Goal: Task Accomplishment & Management: Use online tool/utility

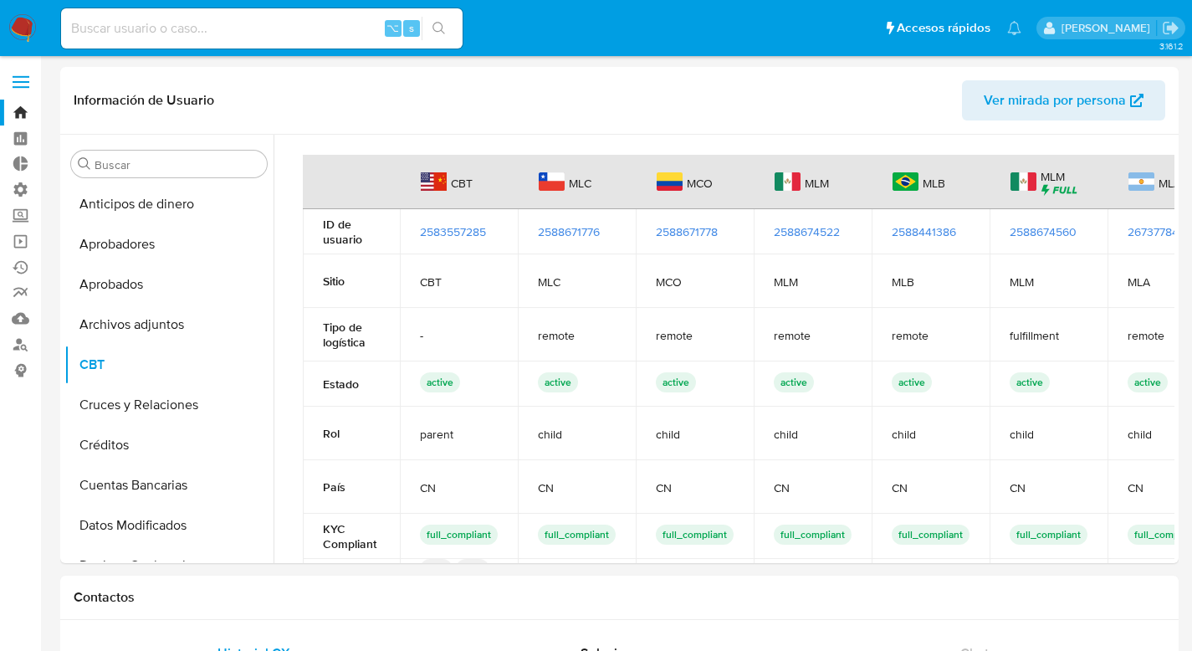
select select "10"
click at [19, 115] on link "Bandeja" at bounding box center [99, 113] width 199 height 26
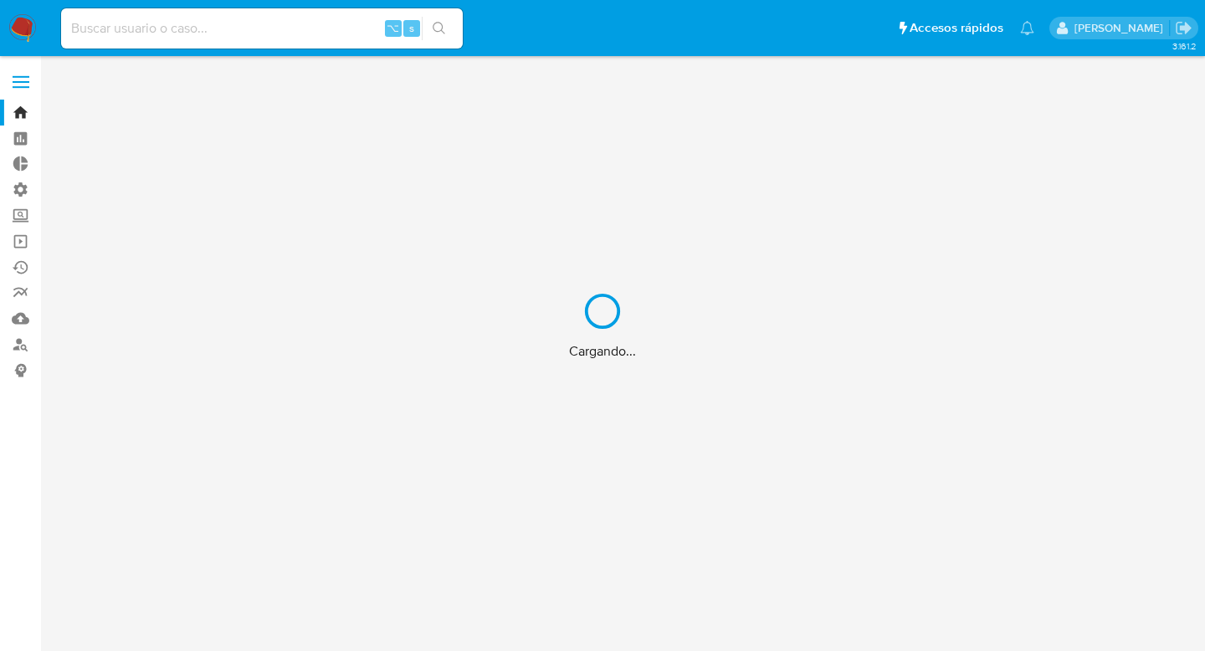
click at [18, 188] on div "Cargando..." at bounding box center [602, 325] width 1205 height 651
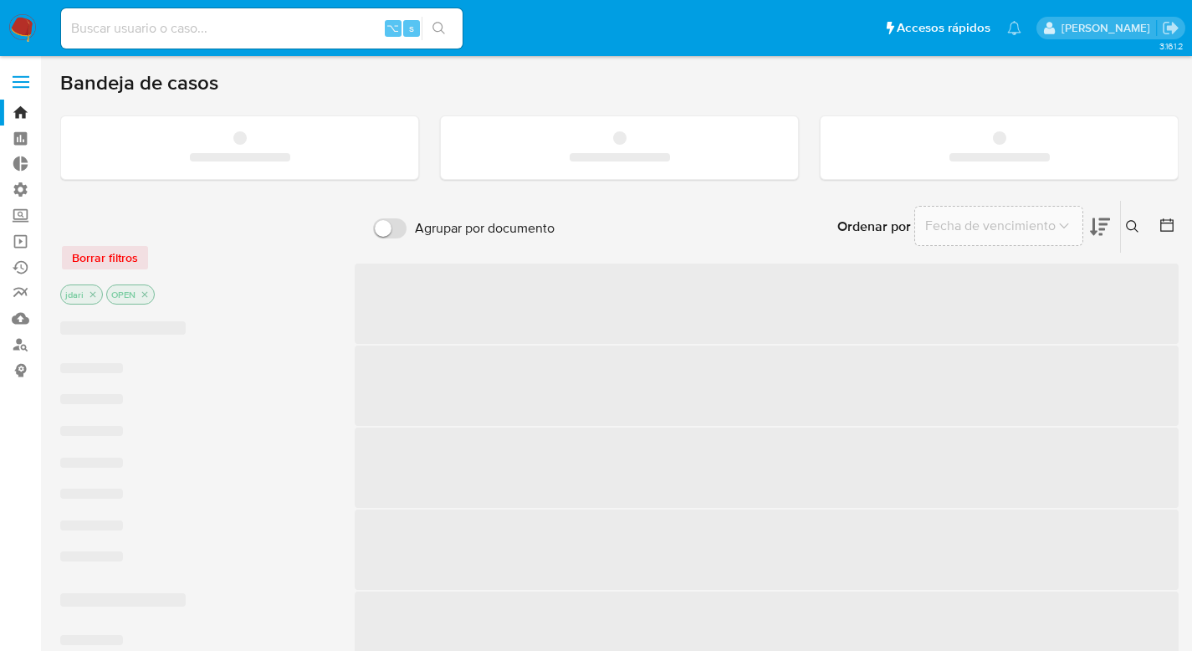
click at [18, 191] on label "Administración" at bounding box center [99, 190] width 199 height 26
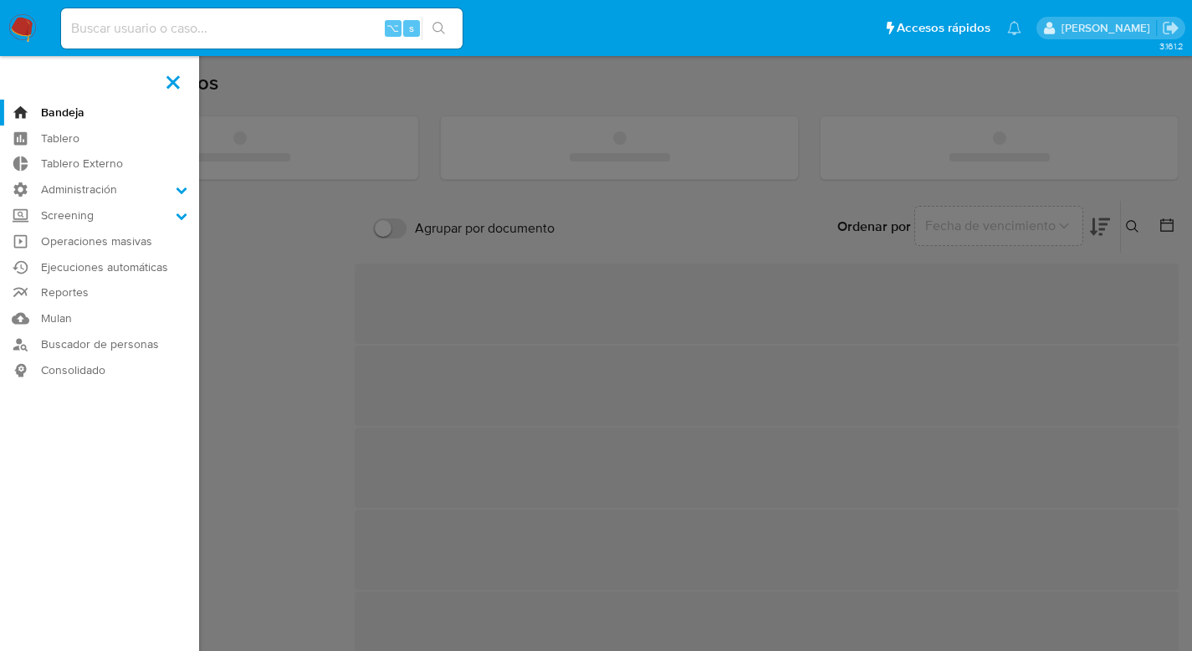
click at [0, 0] on input "Administración" at bounding box center [0, 0] width 0 height 0
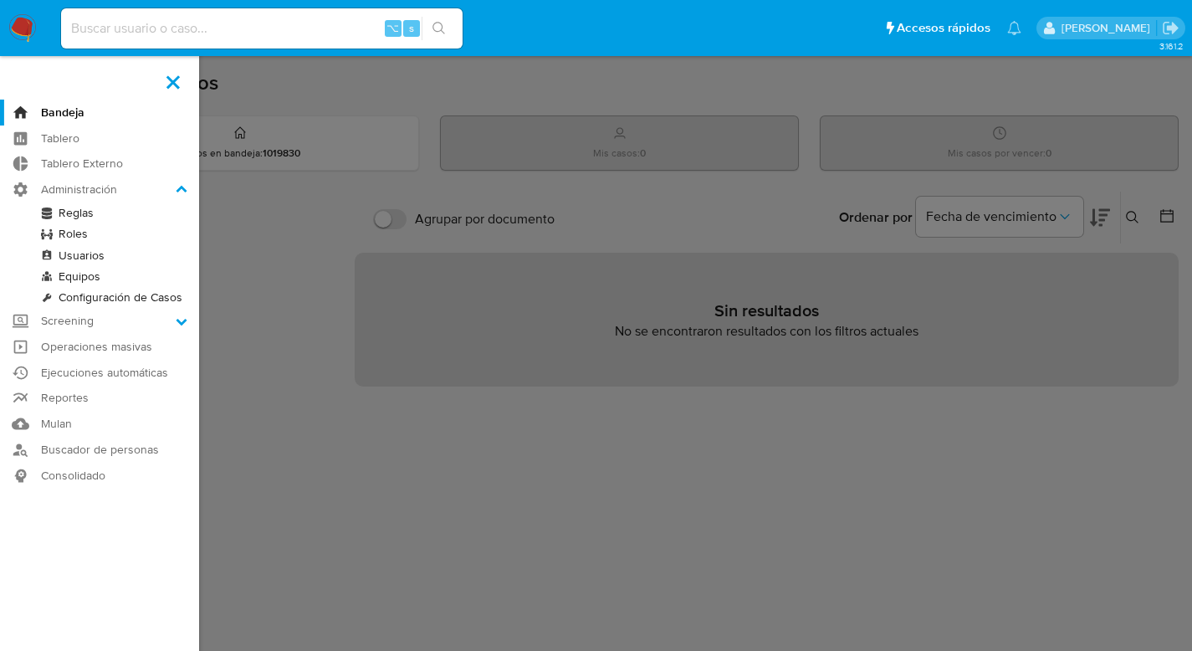
click at [68, 219] on link "Reglas" at bounding box center [99, 212] width 199 height 21
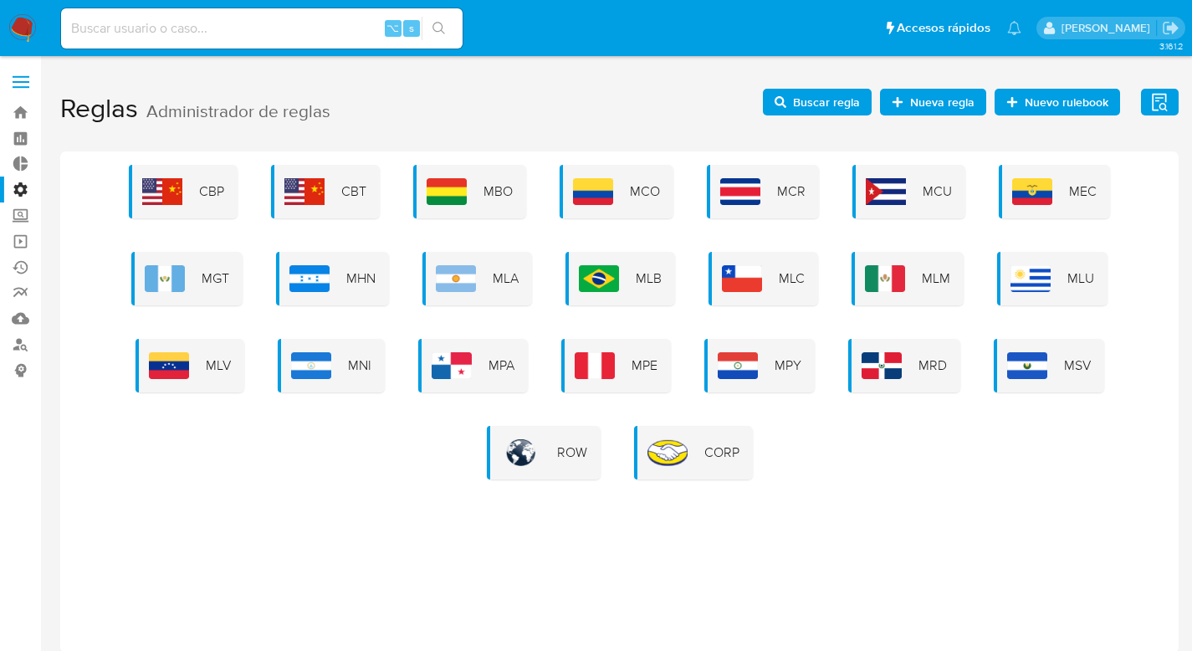
click at [490, 279] on div "MLA" at bounding box center [478, 279] width 110 height 54
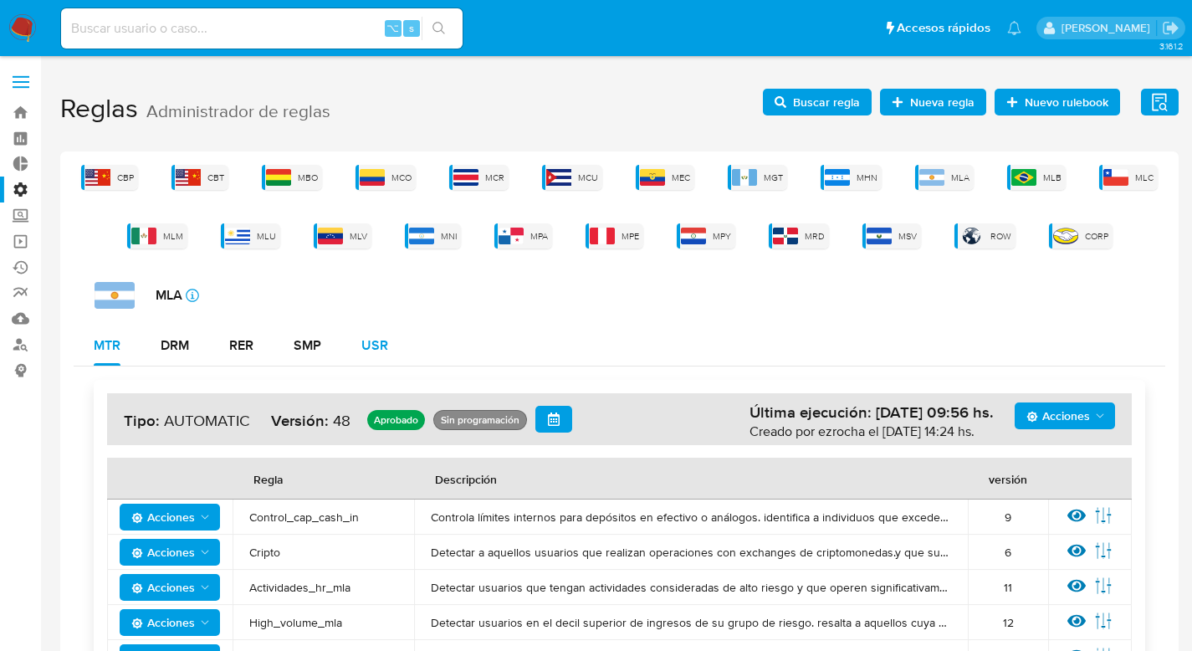
click at [374, 341] on div "USR" at bounding box center [374, 345] width 27 height 13
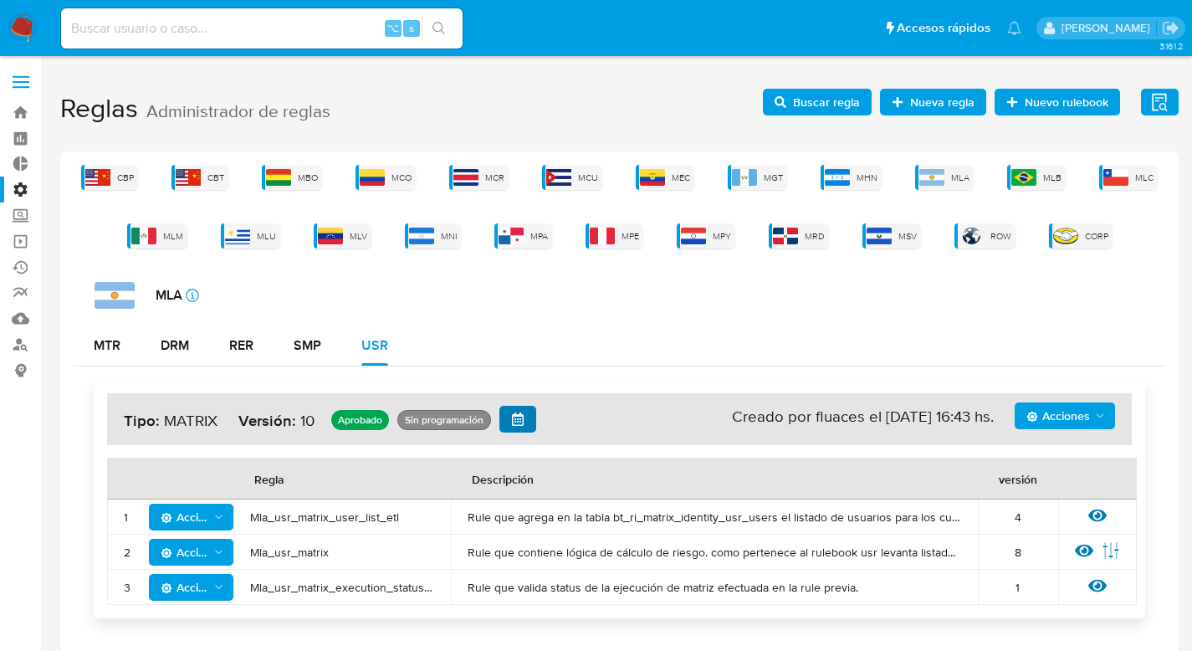
click at [515, 423] on icon "button" at bounding box center [517, 418] width 13 height 13
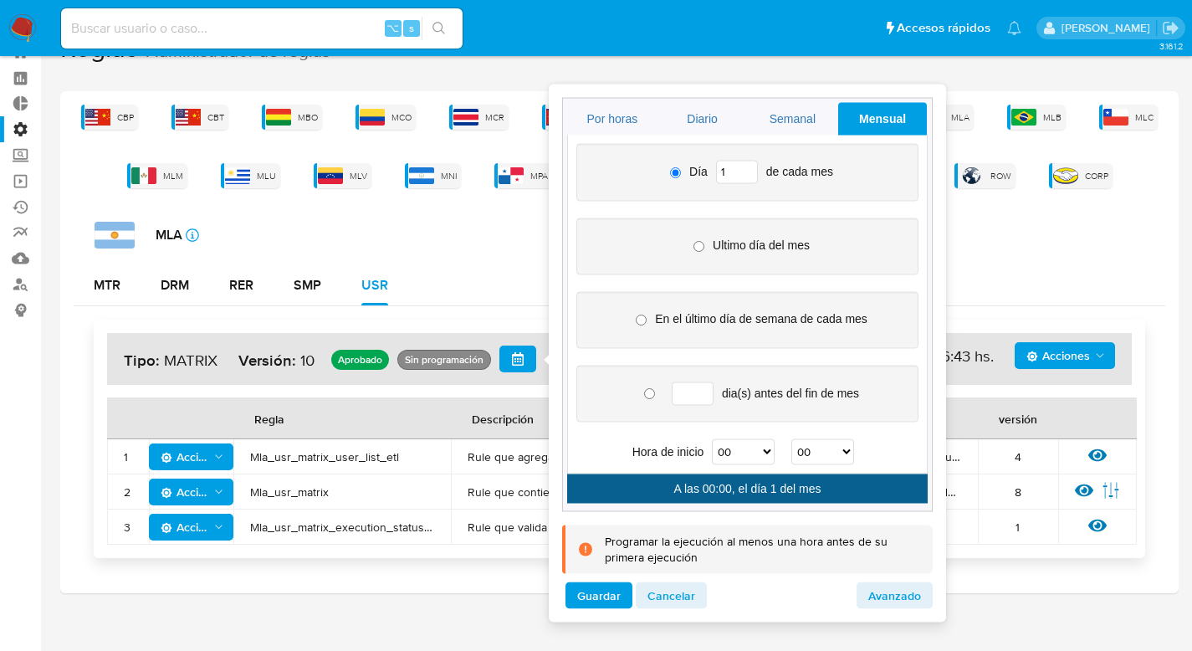
scroll to position [73, 0]
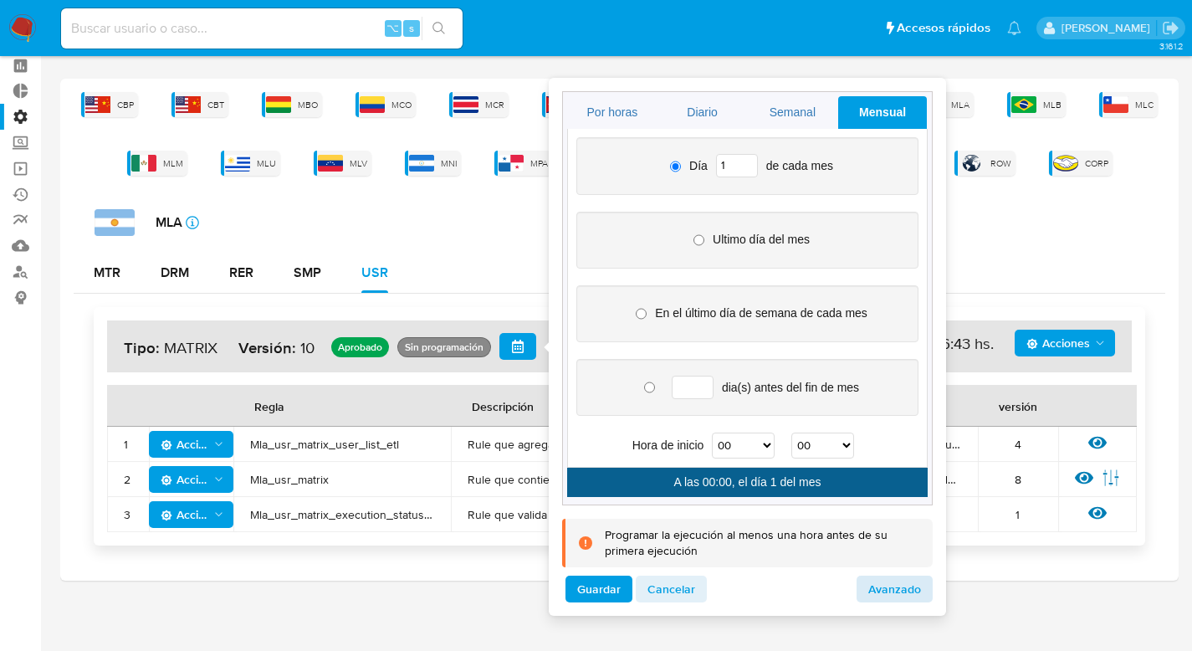
click at [880, 592] on span "Avanzado" at bounding box center [894, 588] width 53 height 23
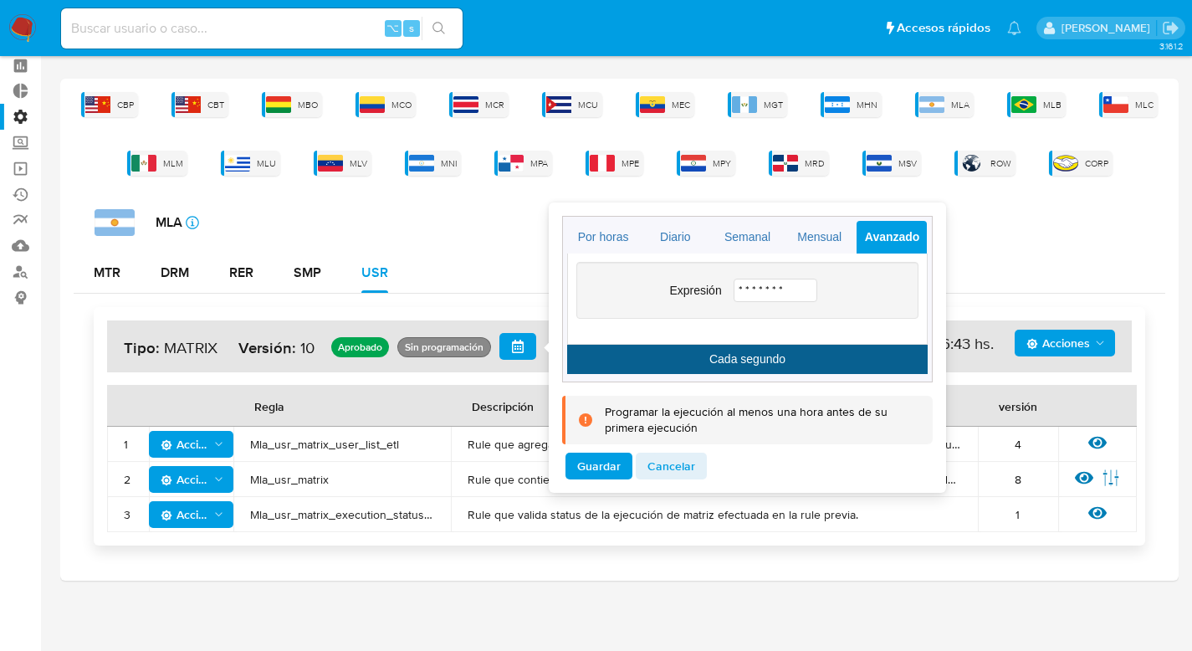
click at [745, 283] on input "* * * * * * *" at bounding box center [776, 290] width 84 height 23
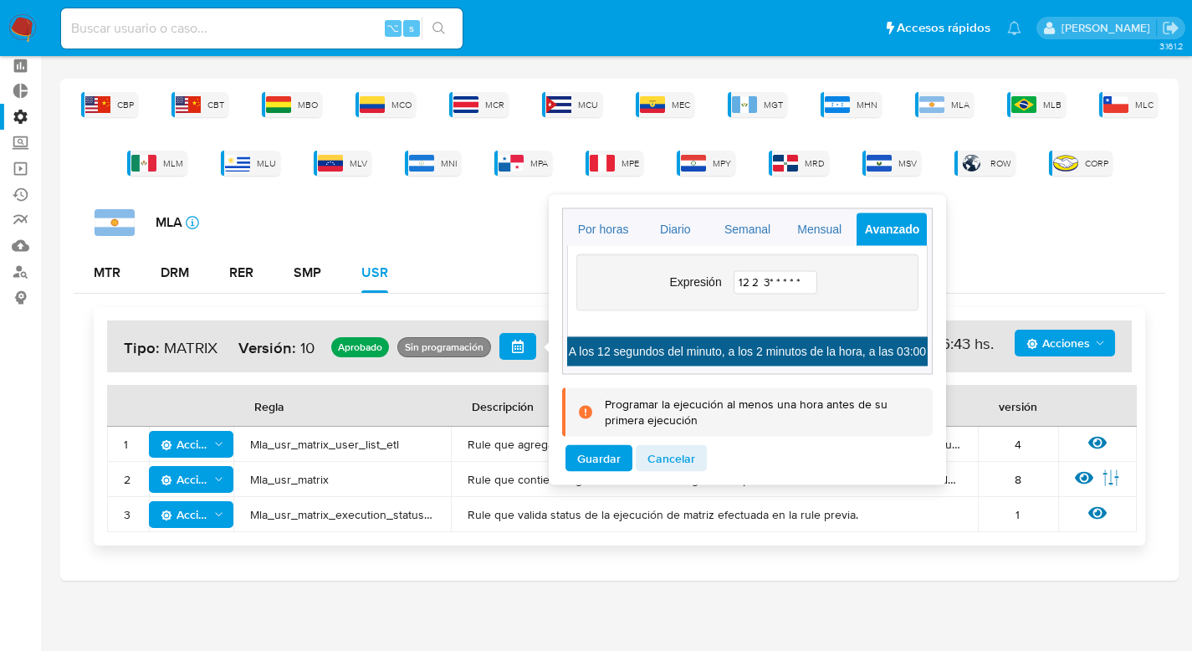
click at [760, 279] on input "12 2 3* * * * *" at bounding box center [776, 281] width 84 height 23
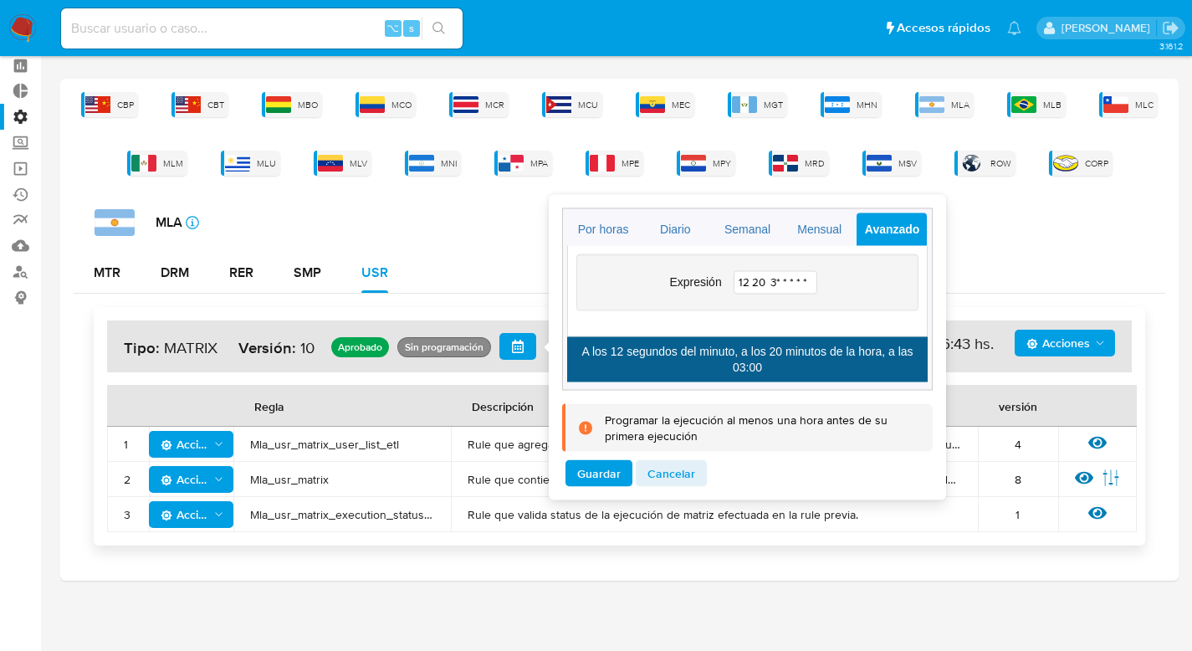
click at [771, 280] on input "12 20 3* * * * *" at bounding box center [776, 281] width 84 height 23
click at [786, 279] on input "12 20 13* * * * *" at bounding box center [776, 281] width 84 height 23
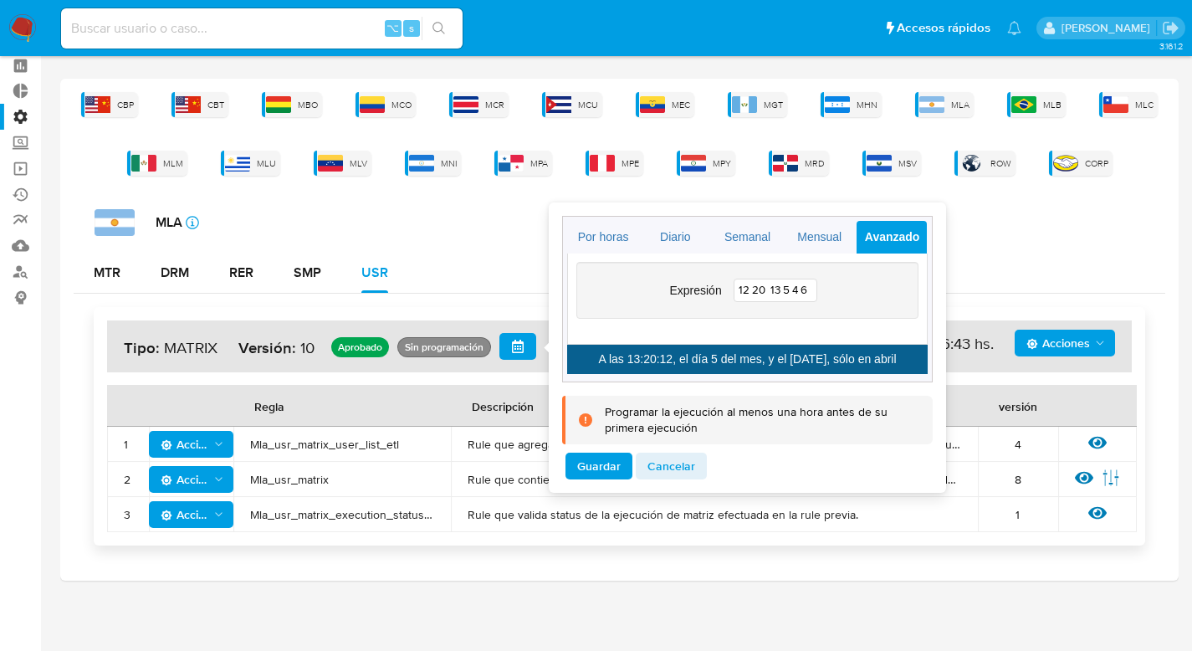
scroll to position [0, 0]
click at [788, 294] on input "12 20 13 5 4 6" at bounding box center [776, 290] width 84 height 23
click at [797, 293] on input "12 20 13 5 4 6" at bounding box center [776, 290] width 84 height 23
type input "12 20 13 * * 6"
